Goal: Information Seeking & Learning: Learn about a topic

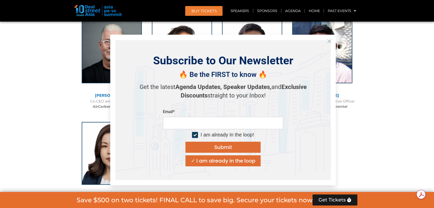
scroll to position [3510, 0]
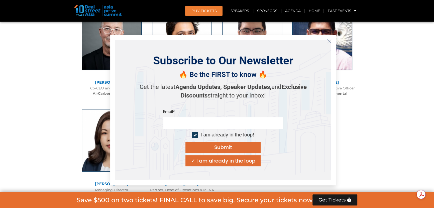
click at [329, 41] on line "Close" at bounding box center [330, 41] width 4 height 4
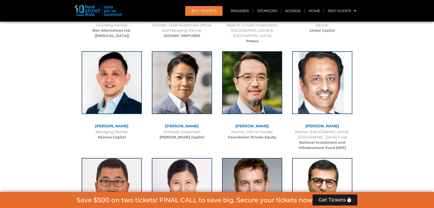
scroll to position [2302, 0]
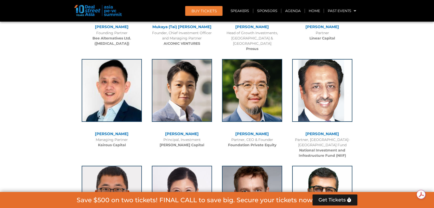
click at [244, 142] on b "Foundation Private Equity" at bounding box center [252, 144] width 48 height 5
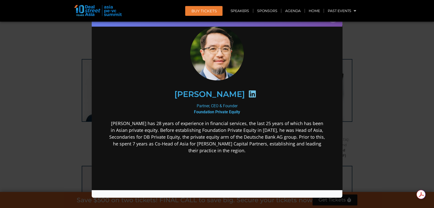
scroll to position [23, 0]
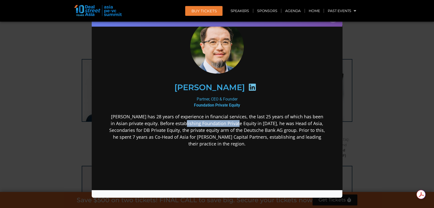
drag, startPoint x: 189, startPoint y: 122, endPoint x: 243, endPoint y: 120, distance: 53.9
click at [243, 120] on p "[PERSON_NAME] has 28 years of experience in financial services, the last 25 yea…" at bounding box center [217, 130] width 217 height 34
click at [360, 72] on div "Speaker Profile ×" at bounding box center [217, 104] width 434 height 208
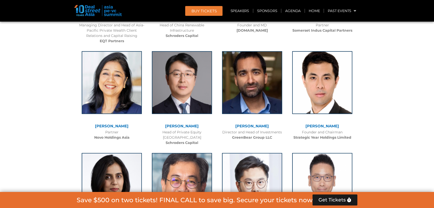
scroll to position [1800, 0]
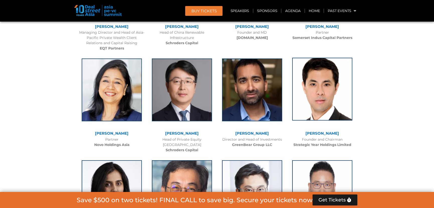
click at [326, 92] on img at bounding box center [322, 89] width 60 height 63
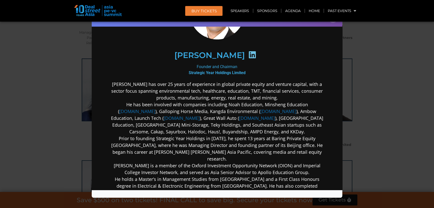
scroll to position [68, 0]
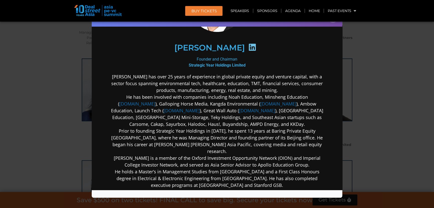
click at [390, 75] on div "Speaker Profile ×" at bounding box center [217, 104] width 434 height 208
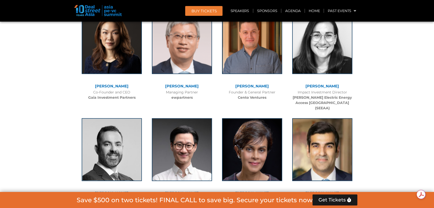
scroll to position [1413, 0]
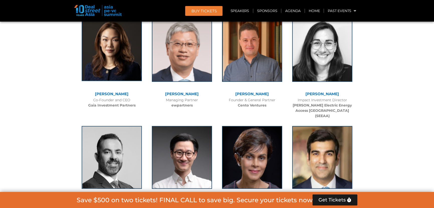
click at [118, 48] on img at bounding box center [112, 49] width 60 height 63
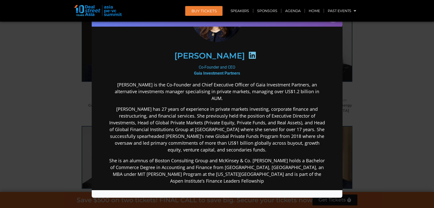
scroll to position [68, 0]
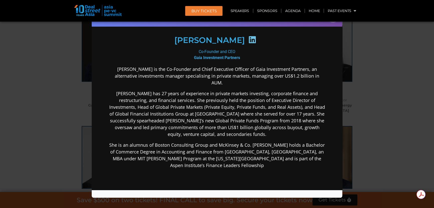
click at [366, 125] on div "Speaker Profile ×" at bounding box center [217, 104] width 434 height 208
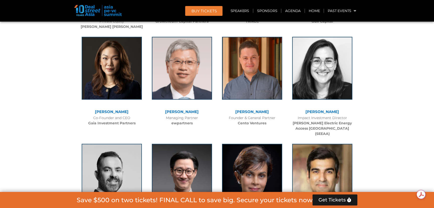
scroll to position [1367, 0]
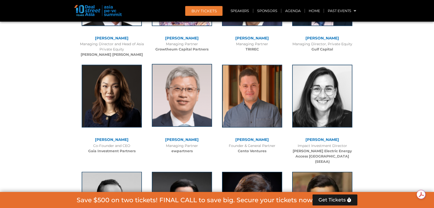
click at [187, 81] on img at bounding box center [182, 95] width 60 height 63
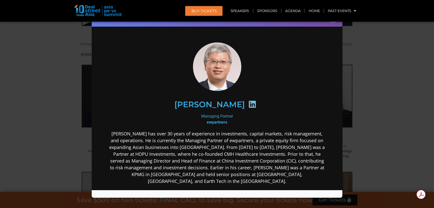
scroll to position [0, 0]
click at [394, 71] on div "Speaker Profile ×" at bounding box center [217, 104] width 434 height 208
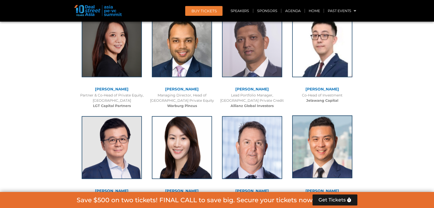
scroll to position [797, 0]
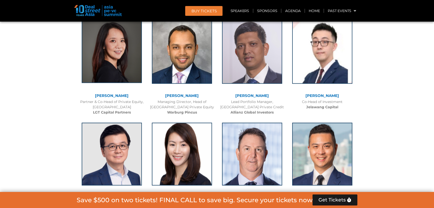
click at [104, 43] on img at bounding box center [112, 51] width 60 height 63
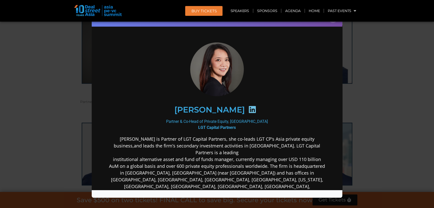
scroll to position [23, 0]
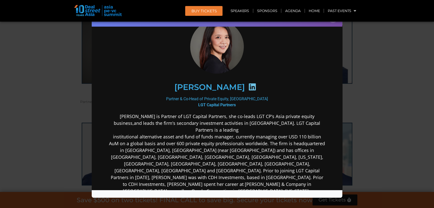
click at [44, 75] on div "Speaker Profile ×" at bounding box center [217, 104] width 434 height 208
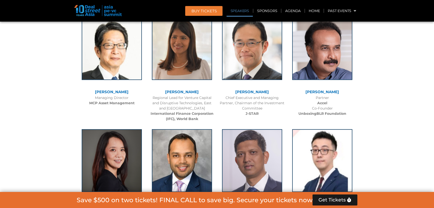
scroll to position [729, 0]
